Goal: Task Accomplishment & Management: Complete application form

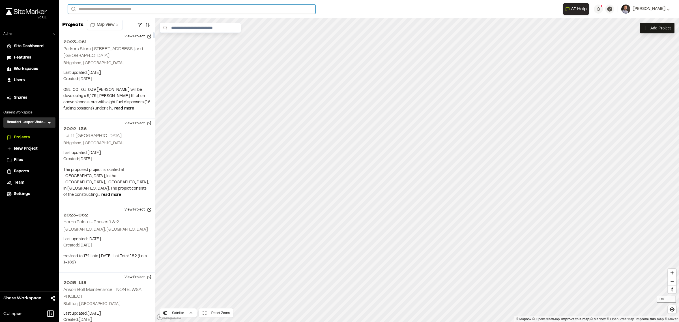
click at [124, 7] on input "Search" at bounding box center [192, 9] width 248 height 9
click at [133, 10] on input "Search" at bounding box center [192, 9] width 248 height 9
type input "*******"
click at [132, 25] on p "2021-138 P-407 Entry Control Facility Improvements" at bounding box center [136, 22] width 128 height 7
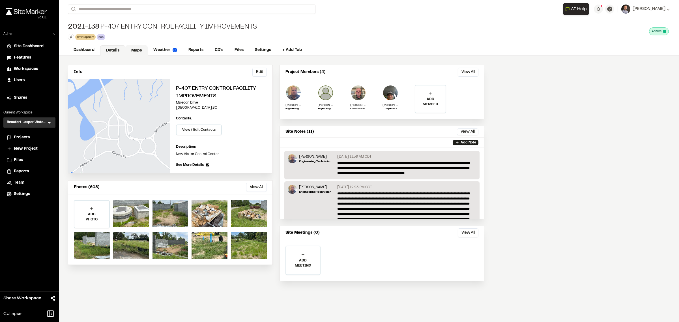
click at [140, 54] on link "Maps" at bounding box center [136, 50] width 22 height 11
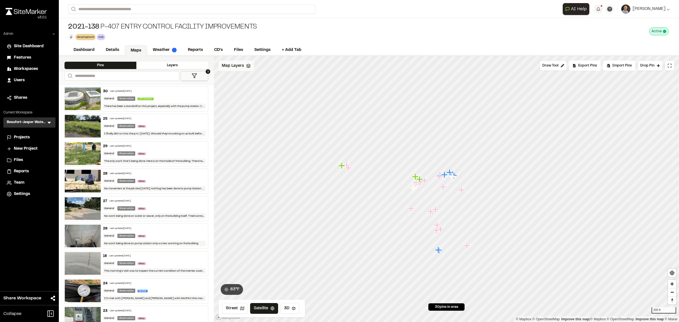
click at [234, 69] on span "Map Layers" at bounding box center [233, 66] width 22 height 6
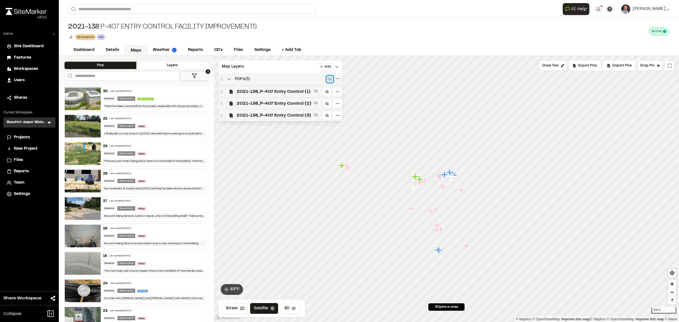
click at [330, 81] on icon at bounding box center [330, 80] width 5 height 4
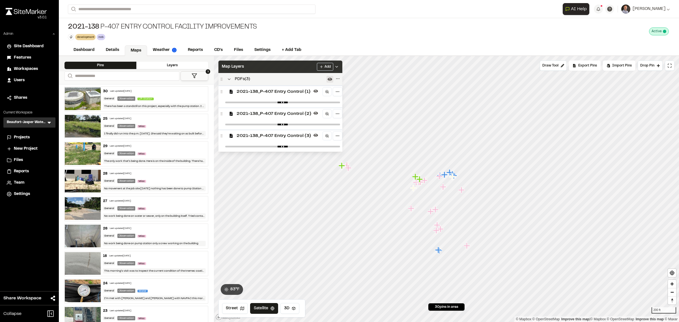
click at [294, 67] on div "Map Layers Add" at bounding box center [281, 67] width 124 height 12
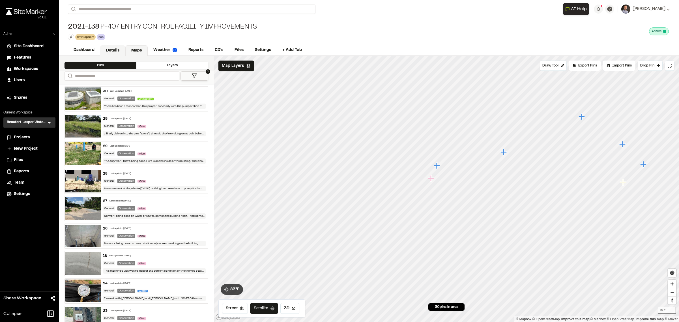
click at [119, 52] on link "Details" at bounding box center [112, 50] width 25 height 11
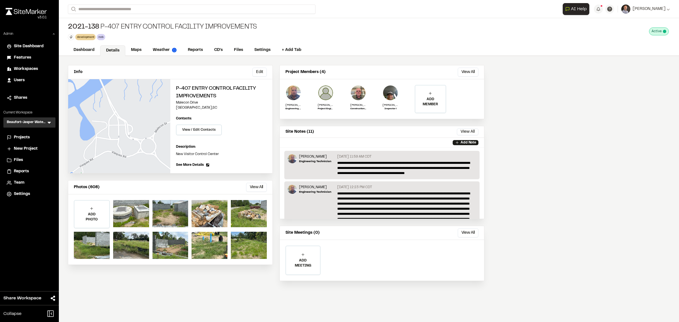
click at [255, 190] on button "View All" at bounding box center [256, 187] width 21 height 9
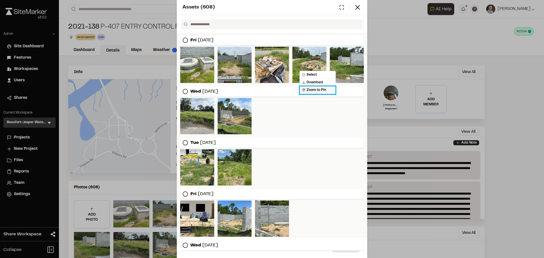
click at [317, 89] on span "Zoom to Pin" at bounding box center [314, 89] width 24 height 5
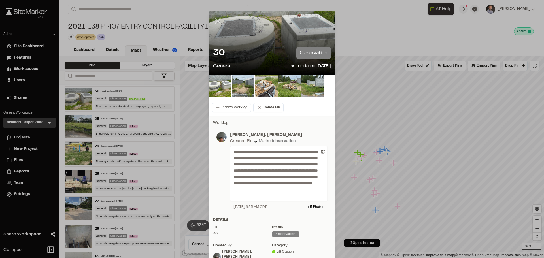
click at [217, 22] on icon at bounding box center [218, 21] width 10 height 10
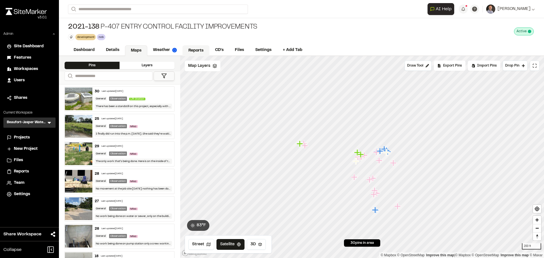
click at [201, 49] on link "Reports" at bounding box center [195, 50] width 27 height 11
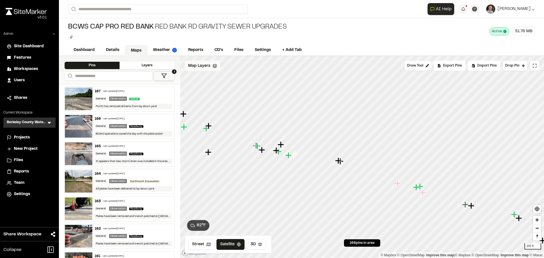
click at [203, 71] on div "Map Layers" at bounding box center [203, 66] width 36 height 11
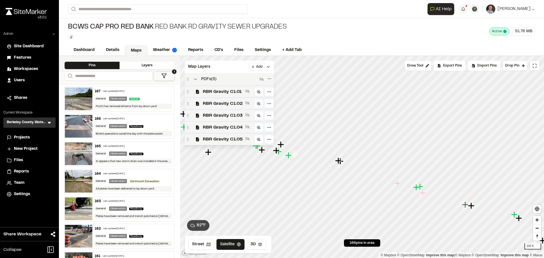
click at [208, 80] on span "PDFs ( 5 )" at bounding box center [208, 79] width 15 height 6
click at [262, 80] on icon at bounding box center [261, 79] width 5 height 5
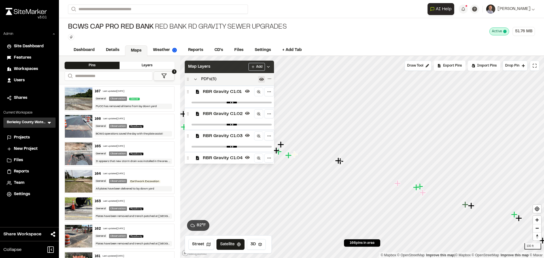
click at [238, 68] on div "Map Layers Add" at bounding box center [229, 67] width 89 height 12
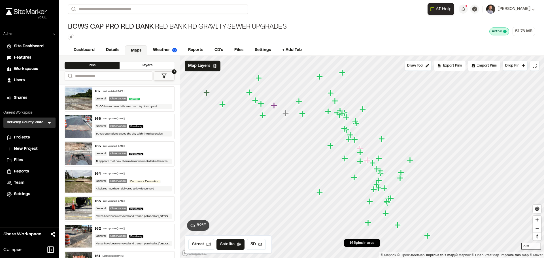
click at [162, 78] on icon at bounding box center [164, 76] width 6 height 6
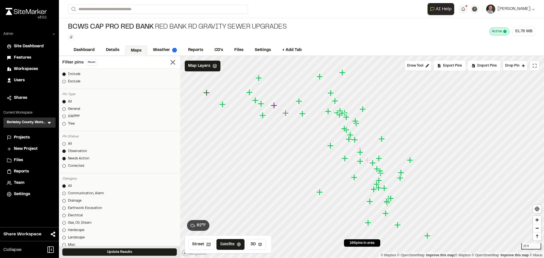
scroll to position [85, 0]
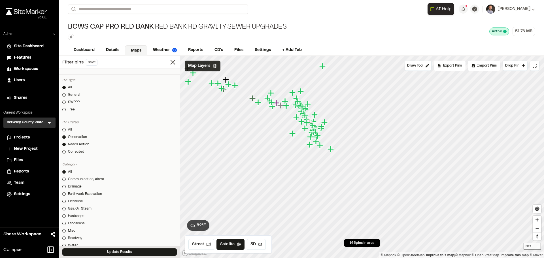
click at [206, 69] on span "Map Layers" at bounding box center [199, 66] width 22 height 6
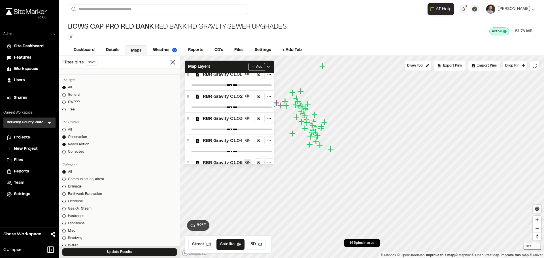
scroll to position [33, 0]
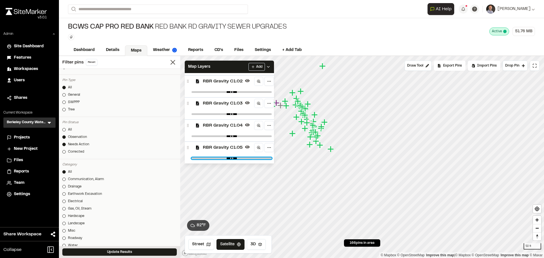
drag, startPoint x: 264, startPoint y: 157, endPoint x: 222, endPoint y: 157, distance: 42.2
type input "****"
click at [222, 157] on input "range" at bounding box center [231, 158] width 80 height 2
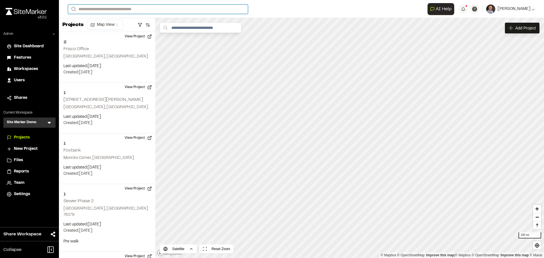
click at [120, 7] on input "Search" at bounding box center [158, 9] width 180 height 9
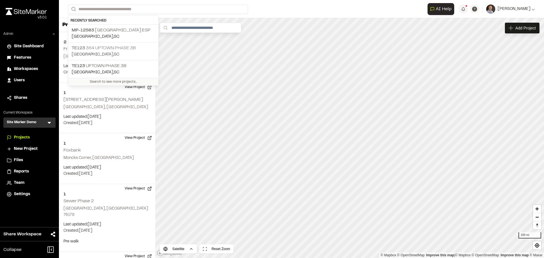
click at [123, 47] on p "TE123 364 Uptown Phase 3B" at bounding box center [113, 48] width 83 height 7
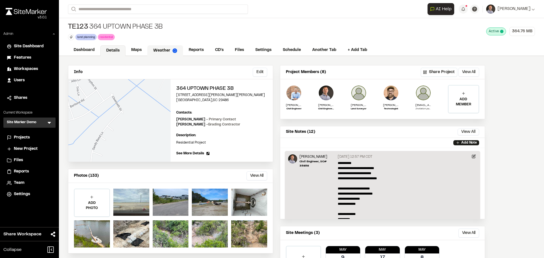
click at [166, 53] on link "Weather" at bounding box center [165, 50] width 36 height 11
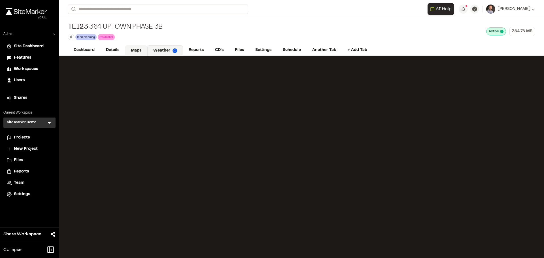
click at [136, 52] on link "Maps" at bounding box center [136, 50] width 22 height 11
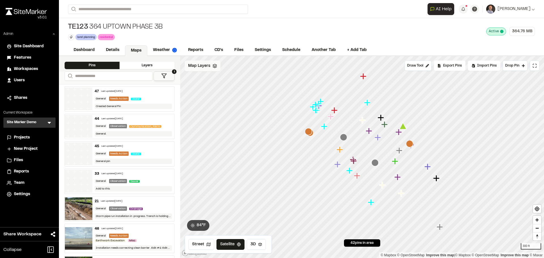
click at [198, 69] on span "Map Layers" at bounding box center [199, 66] width 22 height 6
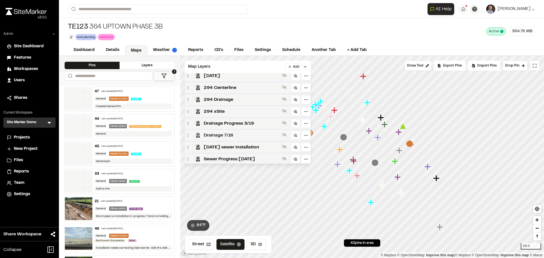
scroll to position [57, 0]
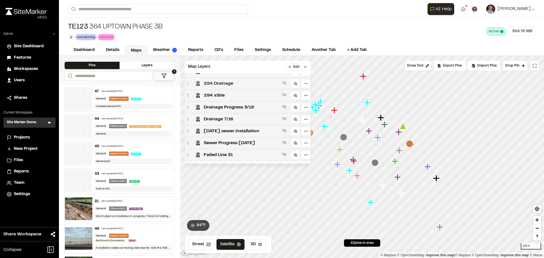
drag, startPoint x: 239, startPoint y: 140, endPoint x: 258, endPoint y: 80, distance: 62.3
click at [238, 140] on span "Sewer Progress [DATE]" at bounding box center [242, 143] width 76 height 7
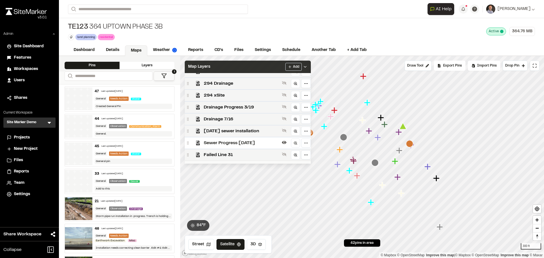
click at [271, 65] on div "Map Layers Add" at bounding box center [248, 67] width 126 height 12
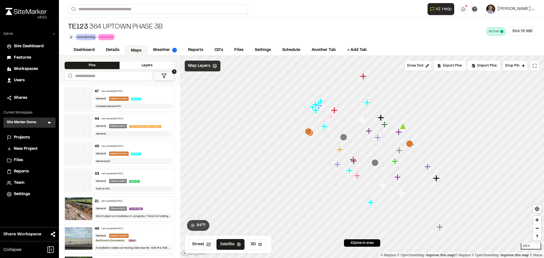
click at [201, 70] on div "Map Layers" at bounding box center [203, 66] width 36 height 11
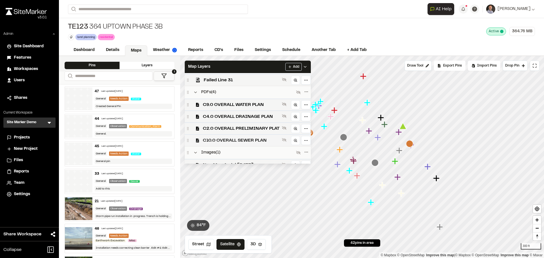
scroll to position [139, 0]
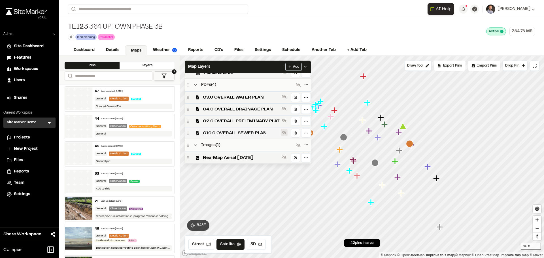
click at [284, 135] on button at bounding box center [284, 132] width 7 height 7
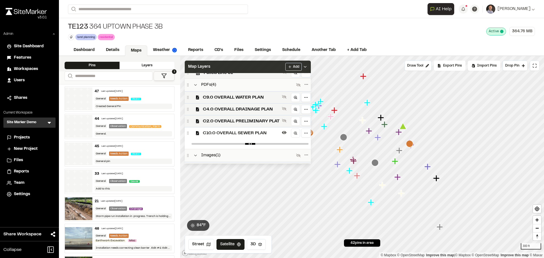
click at [240, 67] on div "Map Layers Add" at bounding box center [248, 67] width 126 height 12
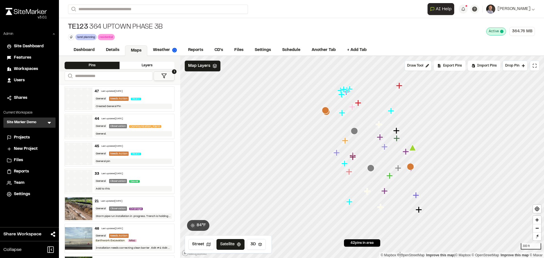
click at [169, 73] on button "1" at bounding box center [163, 75] width 21 height 9
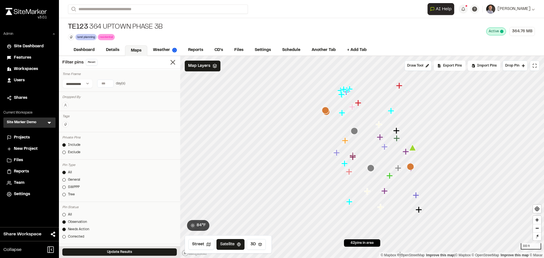
click at [76, 223] on div "Observation" at bounding box center [77, 221] width 19 height 5
click at [106, 251] on button "Update Results" at bounding box center [119, 251] width 114 height 7
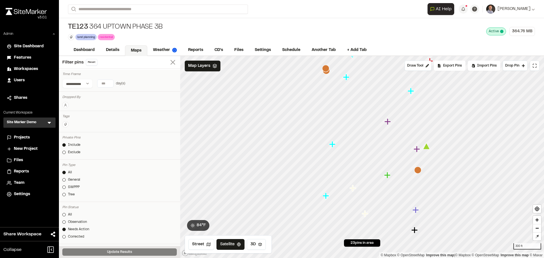
click at [170, 62] on icon at bounding box center [173, 62] width 8 height 8
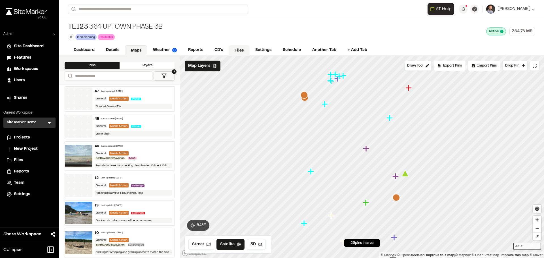
click at [240, 48] on link "Files" at bounding box center [238, 50] width 21 height 11
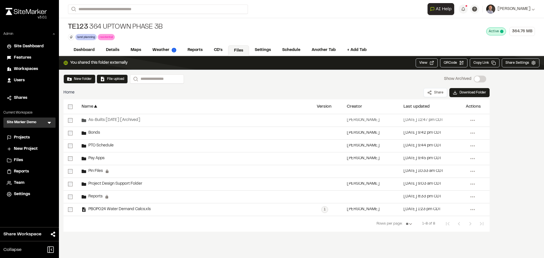
click at [50, 125] on icon at bounding box center [49, 123] width 6 height 6
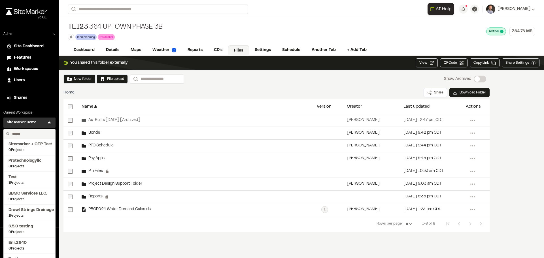
click at [44, 103] on li "Shares" at bounding box center [29, 98] width 52 height 11
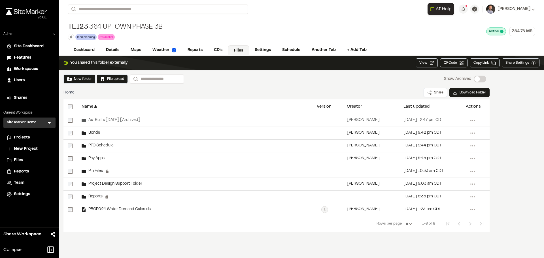
click at [23, 140] on span "Projects" at bounding box center [22, 137] width 16 height 6
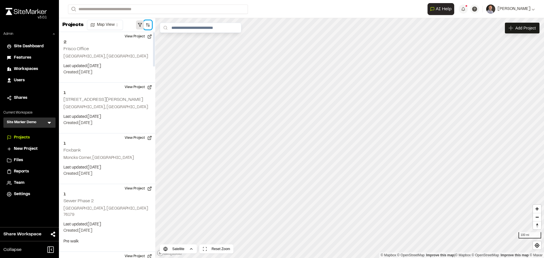
click at [144, 26] on button "button" at bounding box center [148, 24] width 8 height 9
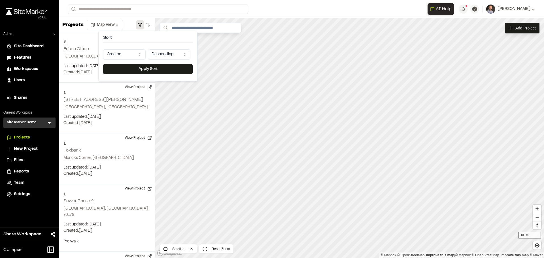
click at [141, 27] on button "button" at bounding box center [140, 24] width 8 height 9
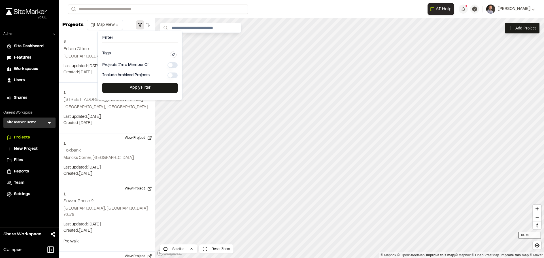
click at [131, 51] on div "Tags Clear Done" at bounding box center [139, 53] width 75 height 8
click at [171, 56] on button at bounding box center [173, 55] width 6 height 6
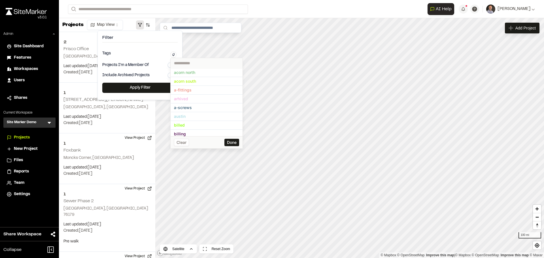
click at [205, 65] on input "text" at bounding box center [206, 63] width 72 height 10
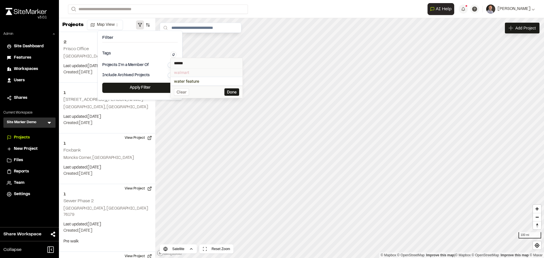
type input "******"
drag, startPoint x: 191, startPoint y: 72, endPoint x: 193, endPoint y: 80, distance: 8.4
click at [190, 72] on span "walmart" at bounding box center [206, 72] width 65 height 6
click at [217, 93] on ul "Clear Done" at bounding box center [206, 94] width 65 height 7
click at [231, 97] on button "Done" at bounding box center [231, 94] width 15 height 7
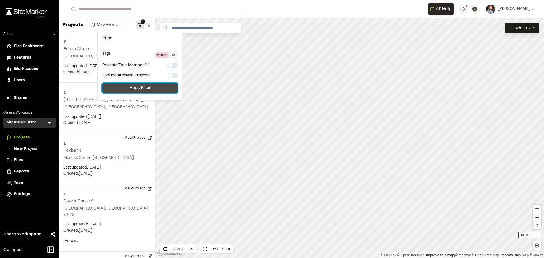
drag, startPoint x: 150, startPoint y: 92, endPoint x: 147, endPoint y: 89, distance: 4.2
click at [149, 92] on button "Apply Filter" at bounding box center [139, 88] width 75 height 10
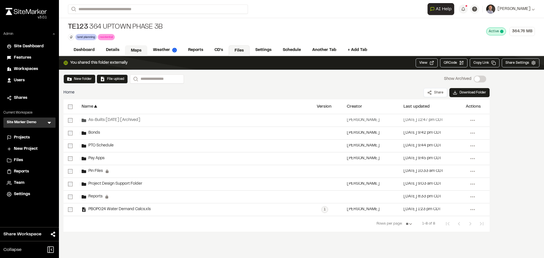
click at [140, 48] on link "Maps" at bounding box center [136, 50] width 22 height 11
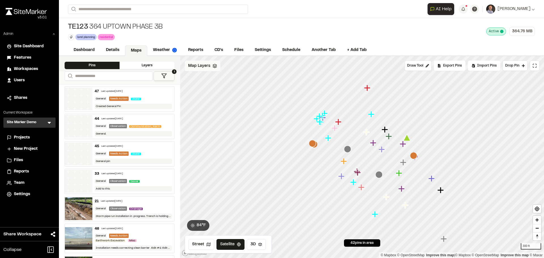
click at [206, 65] on span "Map Layers" at bounding box center [199, 66] width 22 height 6
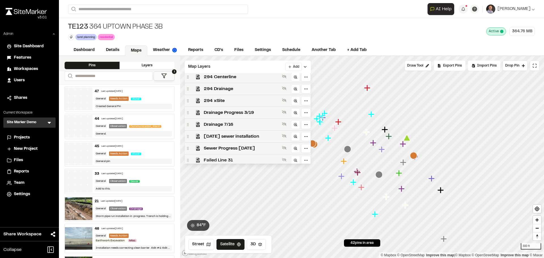
scroll to position [85, 0]
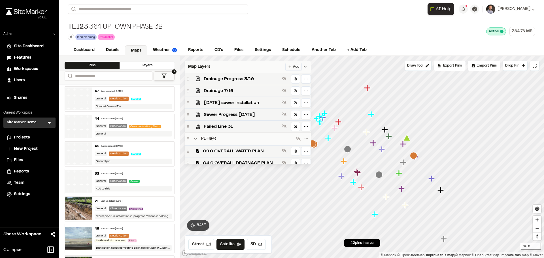
drag, startPoint x: 248, startPoint y: 112, endPoint x: 269, endPoint y: 72, distance: 45.8
click at [248, 112] on span "Sewer Progress [DATE]" at bounding box center [242, 114] width 76 height 7
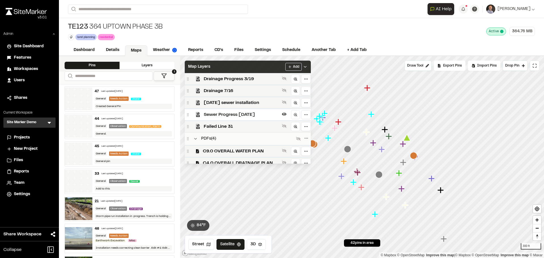
drag, startPoint x: 270, startPoint y: 66, endPoint x: 269, endPoint y: 69, distance: 3.2
click at [269, 69] on div "Map Layers Add" at bounding box center [248, 67] width 126 height 12
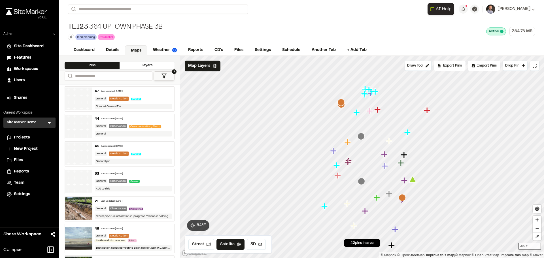
drag, startPoint x: 392, startPoint y: 198, endPoint x: 375, endPoint y: 202, distance: 17.3
click at [206, 67] on span "Map Layers" at bounding box center [199, 66] width 22 height 6
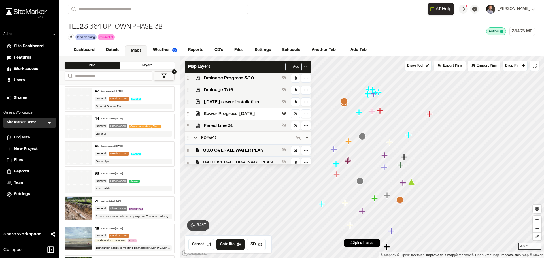
scroll to position [113, 0]
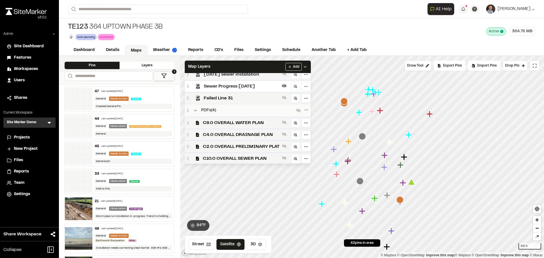
drag, startPoint x: 284, startPoint y: 122, endPoint x: 255, endPoint y: 73, distance: 56.9
click at [284, 121] on icon at bounding box center [284, 122] width 5 height 5
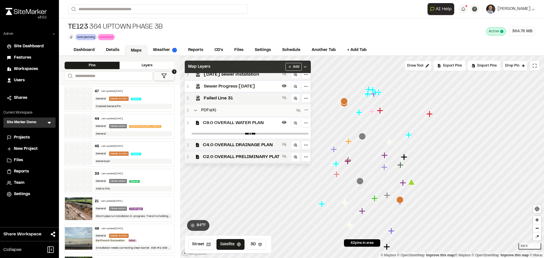
click at [252, 65] on div "Map Layers Add" at bounding box center [248, 67] width 126 height 12
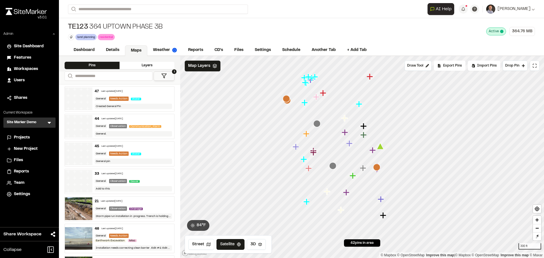
drag, startPoint x: 338, startPoint y: 168, endPoint x: 330, endPoint y: 167, distance: 7.9
click at [330, 167] on icon "Map marker" at bounding box center [332, 165] width 7 height 7
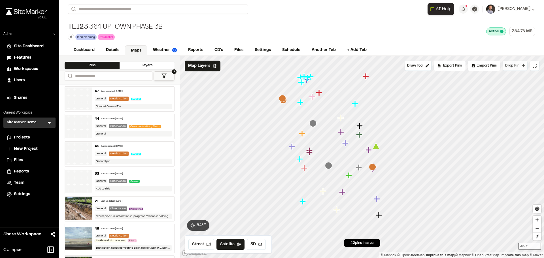
click at [510, 68] on span "Drop Pin" at bounding box center [512, 65] width 14 height 5
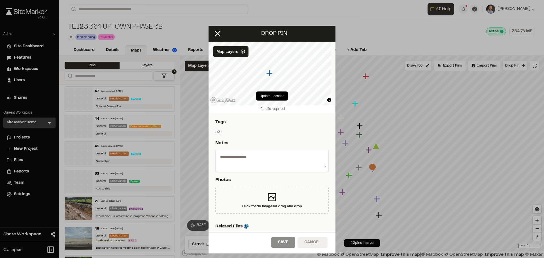
click at [322, 238] on button "Cancel" at bounding box center [312, 242] width 30 height 11
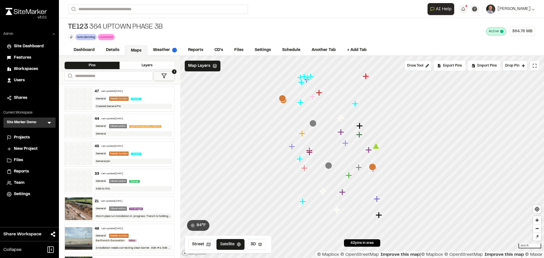
click at [24, 138] on span "Projects" at bounding box center [22, 137] width 16 height 6
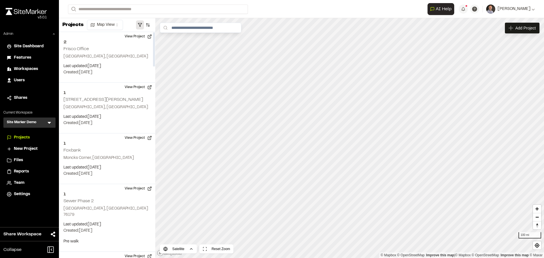
click at [142, 25] on button "button" at bounding box center [140, 24] width 8 height 9
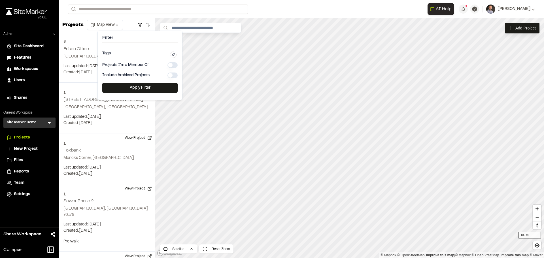
click at [338, 11] on form "Search" at bounding box center [247, 9] width 359 height 9
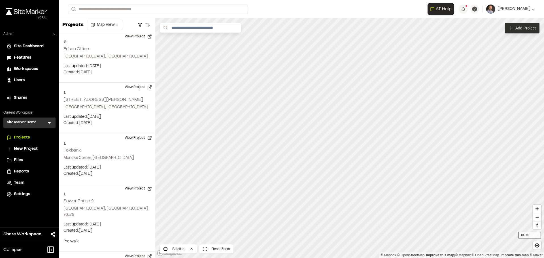
click at [530, 28] on span "Add Project" at bounding box center [525, 28] width 20 height 6
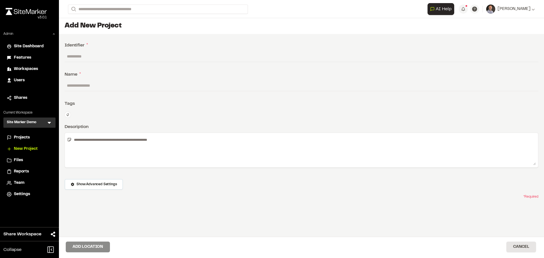
click at [196, 58] on input "text" at bounding box center [301, 56] width 473 height 11
type input "**"
click at [76, 85] on input "text" at bounding box center [301, 85] width 473 height 11
type input "**********"
click at [99, 246] on button "Add Location" at bounding box center [88, 246] width 44 height 11
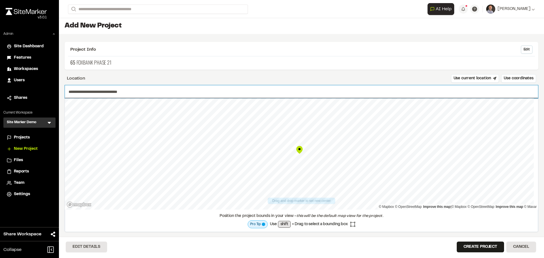
drag, startPoint x: 131, startPoint y: 96, endPoint x: 133, endPoint y: 93, distance: 3.6
click at [129, 96] on input "**********" at bounding box center [301, 91] width 473 height 13
click at [144, 89] on input "**********" at bounding box center [301, 91] width 473 height 13
drag, startPoint x: 142, startPoint y: 90, endPoint x: 33, endPoint y: 82, distance: 109.3
click at [56, 89] on div "Close sidebar v 3.0.1 Admin Site Dashboard Features Workspaces Users Shares Cur…" at bounding box center [272, 129] width 544 height 258
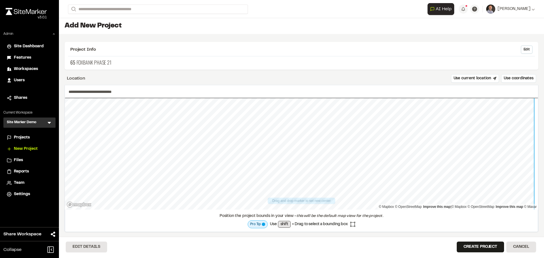
drag, startPoint x: 83, startPoint y: 113, endPoint x: 347, endPoint y: 58, distance: 270.1
click at [350, 55] on div "**********" at bounding box center [301, 148] width 473 height 213
drag, startPoint x: 297, startPoint y: 148, endPoint x: 262, endPoint y: 134, distance: 37.4
click at [263, 134] on div "Map marker" at bounding box center [264, 135] width 8 height 8
type input "**********"
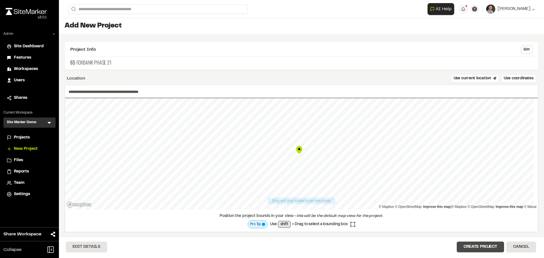
click at [461, 242] on button "Create Project" at bounding box center [479, 246] width 47 height 11
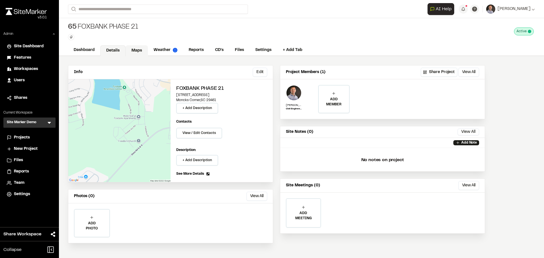
click at [137, 49] on link "Maps" at bounding box center [136, 50] width 22 height 11
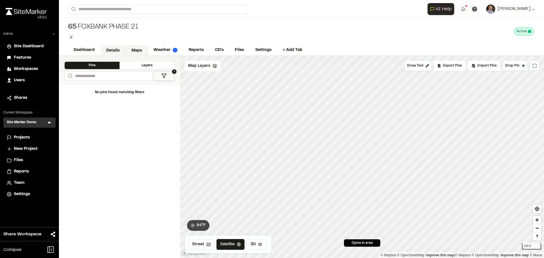
click at [113, 48] on link "Details" at bounding box center [112, 50] width 25 height 11
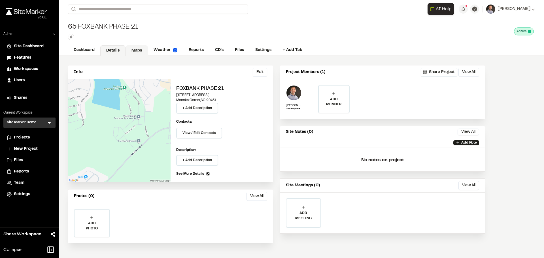
click at [140, 50] on link "Maps" at bounding box center [136, 50] width 22 height 11
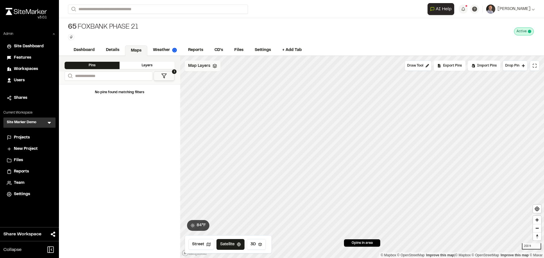
click at [205, 65] on span "Map Layers" at bounding box center [199, 66] width 22 height 6
click at [221, 65] on html "Close sidebar v 3.0.1 Admin Site Dashboard Features Workspaces Users Shares Cur…" at bounding box center [272, 129] width 544 height 258
drag, startPoint x: 206, startPoint y: 90, endPoint x: 208, endPoint y: 94, distance: 4.2
click at [206, 90] on link "Add Layer" at bounding box center [206, 88] width 42 height 10
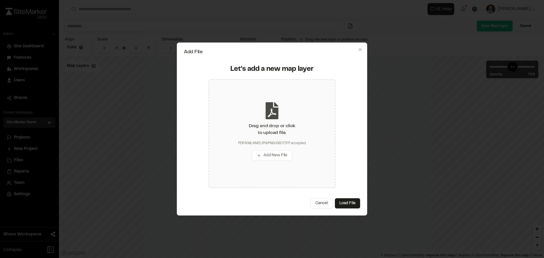
click at [263, 122] on div "Drag and drop or click to upload file. PDF/KML/KMZ/JPG/PNG/GEOTIFF accepted Add…" at bounding box center [271, 133] width 127 height 109
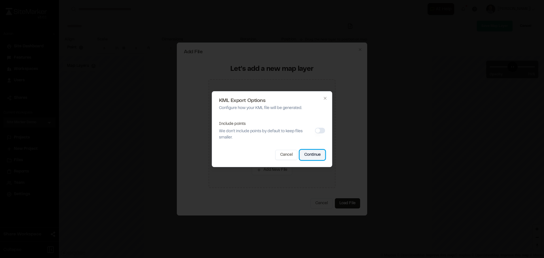
click at [317, 154] on button "Continue" at bounding box center [312, 155] width 25 height 10
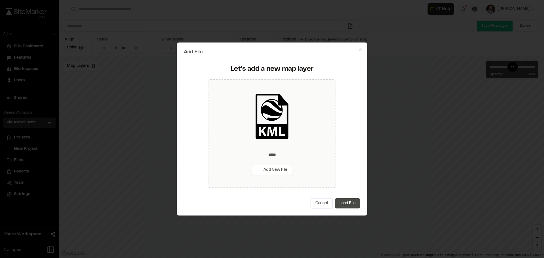
click at [346, 204] on button "Load File" at bounding box center [347, 203] width 25 height 10
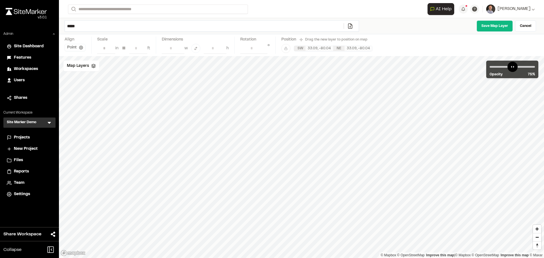
drag, startPoint x: 164, startPoint y: 26, endPoint x: 10, endPoint y: 23, distance: 154.9
click at [10, 23] on div "Close sidebar v 3.0.1 Admin Site Dashboard Features Workspaces Users Shares Cur…" at bounding box center [272, 129] width 544 height 258
type input "**********"
click at [501, 25] on link "Save Map Layer" at bounding box center [494, 25] width 36 height 11
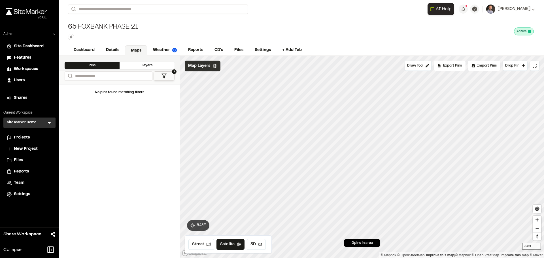
click at [189, 67] on span "Map Layers" at bounding box center [199, 66] width 22 height 6
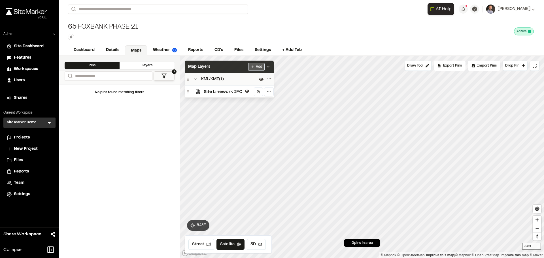
click at [258, 69] on html "Close sidebar v 3.0.1 Admin Site Dashboard Features Workspaces Users Shares Cur…" at bounding box center [272, 129] width 544 height 258
drag, startPoint x: 239, startPoint y: 88, endPoint x: 231, endPoint y: 92, distance: 8.9
click at [239, 88] on link "Add Layer" at bounding box center [242, 88] width 42 height 10
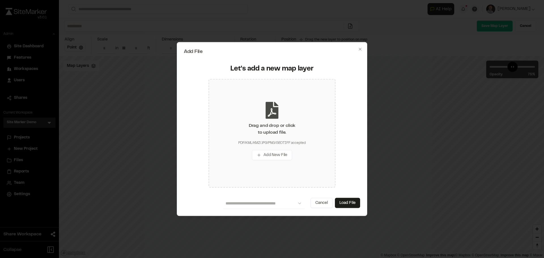
click at [252, 124] on div "Drag and drop or click to upload file." at bounding box center [272, 129] width 46 height 14
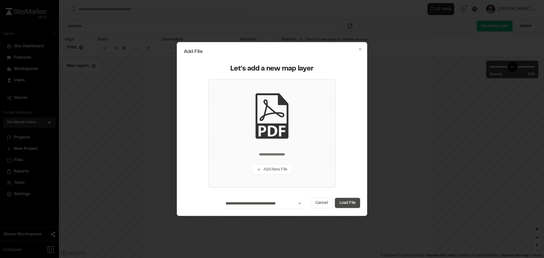
click at [353, 202] on button "Load File" at bounding box center [347, 203] width 25 height 10
type input "**********"
type input "****"
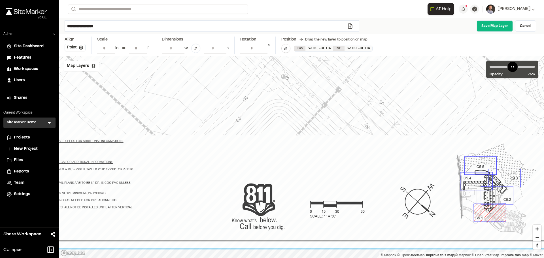
drag, startPoint x: 136, startPoint y: 46, endPoint x: 131, endPoint y: 46, distance: 5.7
click at [131, 46] on input "**" at bounding box center [138, 48] width 18 height 11
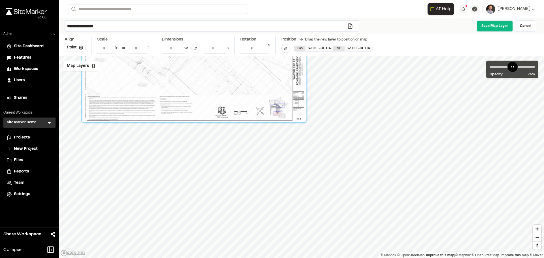
type input "**"
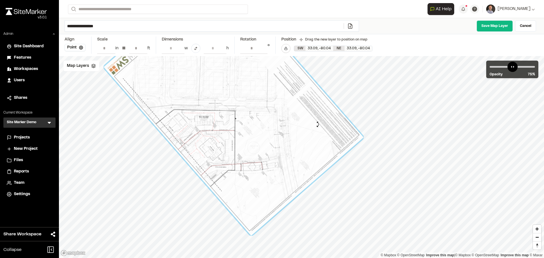
drag, startPoint x: 121, startPoint y: 179, endPoint x: 291, endPoint y: 132, distance: 176.3
click at [317, 125] on div at bounding box center [234, 102] width 260 height 267
drag, startPoint x: 72, startPoint y: 66, endPoint x: 72, endPoint y: 70, distance: 4.2
click at [72, 67] on span "Map Layers" at bounding box center [78, 66] width 22 height 6
click at [83, 92] on span "Site Linework IFC" at bounding box center [101, 90] width 39 height 7
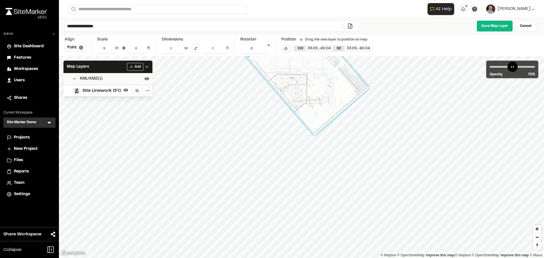
drag, startPoint x: 224, startPoint y: 142, endPoint x: 298, endPoint y: 87, distance: 92.5
click at [299, 87] on div at bounding box center [306, 71] width 126 height 130
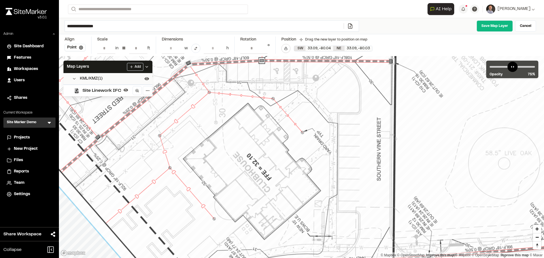
drag, startPoint x: 335, startPoint y: 90, endPoint x: 332, endPoint y: 89, distance: 3.9
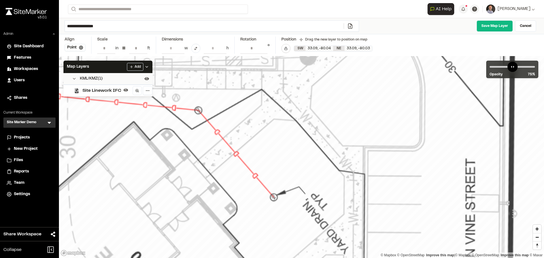
click at [261, 49] on input "**********" at bounding box center [253, 48] width 27 height 11
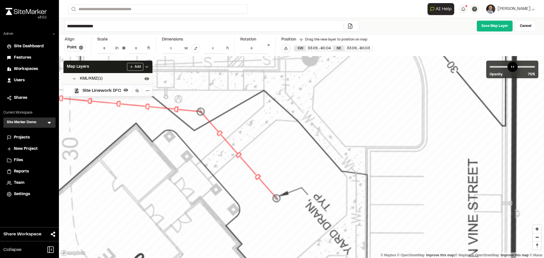
type input "**********"
click at [262, 47] on input "**********" at bounding box center [253, 48] width 27 height 11
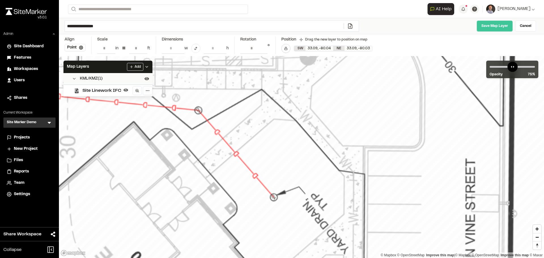
click at [504, 27] on link "Save Map Layer" at bounding box center [494, 25] width 36 height 11
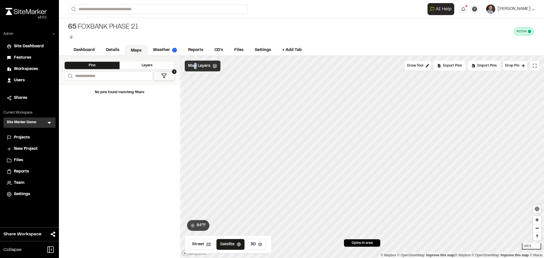
click at [194, 71] on div "Map Layers" at bounding box center [203, 66] width 36 height 11
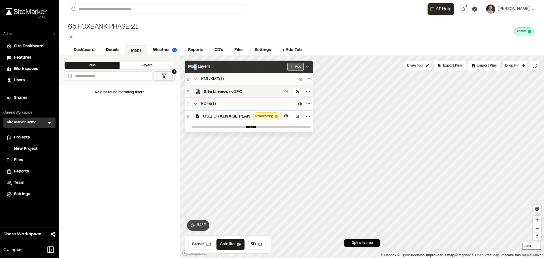
click at [296, 68] on html "Close sidebar v 3.0.1 Admin Site Dashboard Features Workspaces Users Shares Cur…" at bounding box center [272, 129] width 544 height 258
click at [275, 91] on link "Add Layer" at bounding box center [281, 88] width 42 height 10
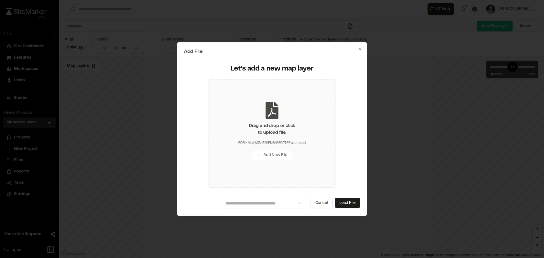
click at [285, 129] on div "Drag and drop or click to upload file." at bounding box center [272, 129] width 46 height 14
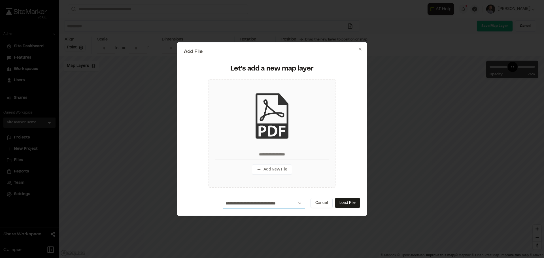
click at [284, 202] on select "**********" at bounding box center [264, 203] width 82 height 11
select select "****"
click at [223, 198] on select "**********" at bounding box center [264, 203] width 82 height 11
click at [346, 202] on button "Load File" at bounding box center [347, 203] width 25 height 10
type input "**********"
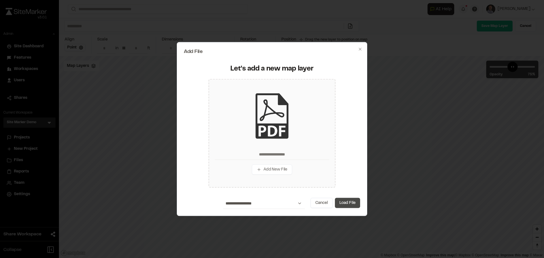
type input "**"
type input "****"
type input "**********"
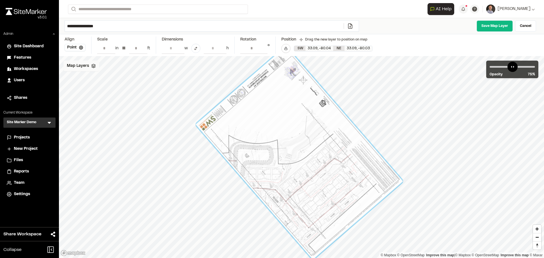
click at [88, 70] on div "Map Layers" at bounding box center [81, 66] width 36 height 11
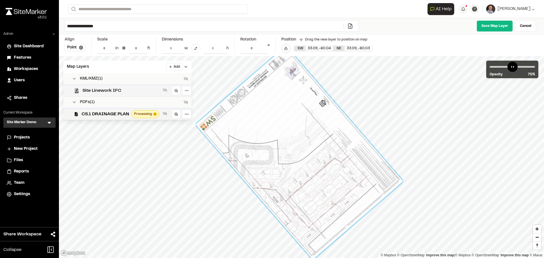
click at [88, 89] on span "Site Linework IFC" at bounding box center [121, 90] width 78 height 7
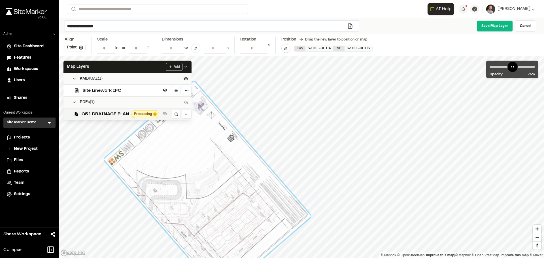
drag, startPoint x: 235, startPoint y: 169, endPoint x: 173, endPoint y: 191, distance: 65.3
click at [173, 189] on div at bounding box center [207, 187] width 207 height 213
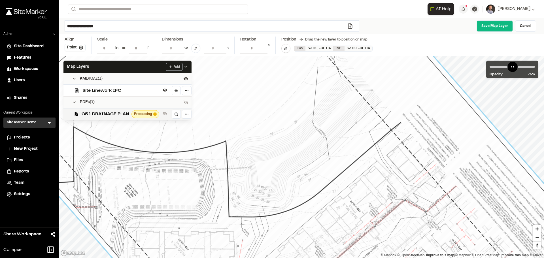
click at [179, 174] on div at bounding box center [294, 182] width 649 height 668
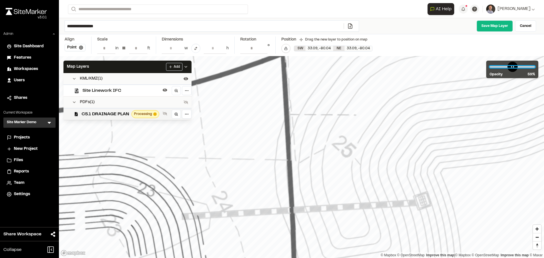
drag, startPoint x: 519, startPoint y: 69, endPoint x: 515, endPoint y: 68, distance: 4.0
type input "**"
click at [515, 68] on input "range" at bounding box center [511, 67] width 45 height 2
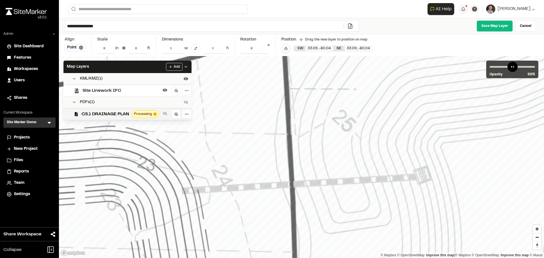
drag, startPoint x: 141, startPoint y: 163, endPoint x: 141, endPoint y: 139, distance: 24.3
click at [501, 28] on link "Save Map Layer" at bounding box center [494, 25] width 36 height 11
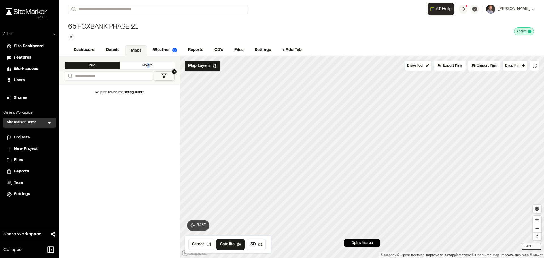
click at [149, 67] on div "Layers" at bounding box center [146, 65] width 55 height 7
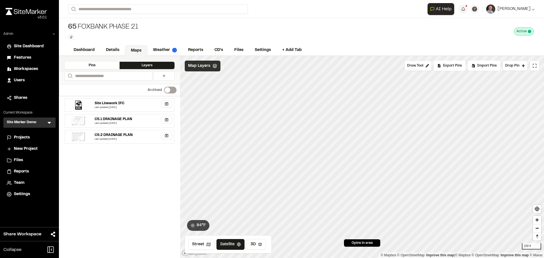
click at [194, 70] on div "Map Layers" at bounding box center [203, 66] width 36 height 11
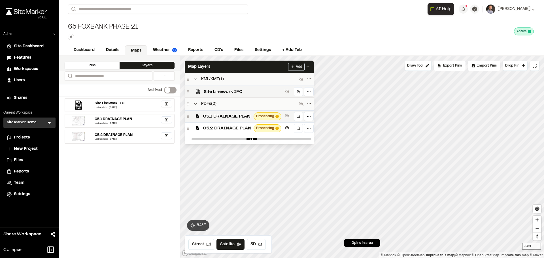
click at [310, 92] on html "Close sidebar v 3.0.1 Admin Site Dashboard Features Workspaces Users Shares Cur…" at bounding box center [272, 129] width 544 height 258
click at [231, 119] on html "Close sidebar v 3.0.1 Admin Site Dashboard Features Workspaces Users Shares Cur…" at bounding box center [272, 129] width 544 height 258
click at [307, 115] on html "Close sidebar v 3.0.1 Admin Site Dashboard Features Workspaces Users Shares Cur…" at bounding box center [272, 129] width 544 height 258
click at [305, 129] on div "Edit" at bounding box center [288, 128] width 47 height 10
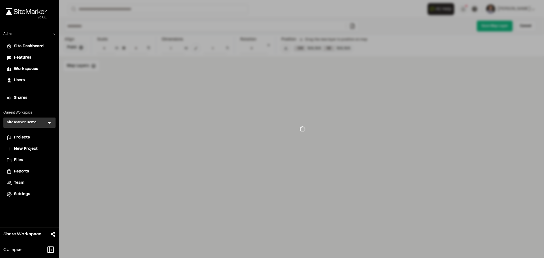
type input "**********"
type input "**"
type input "****"
type input "**********"
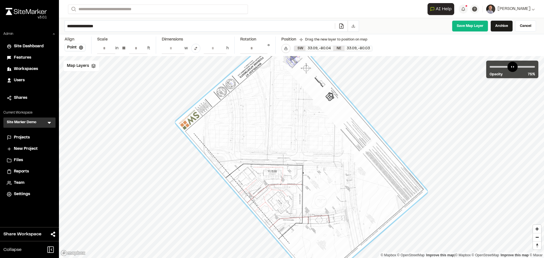
click at [37, 135] on div "Projects" at bounding box center [33, 137] width 38 height 6
